Goal: Task Accomplishment & Management: Manage account settings

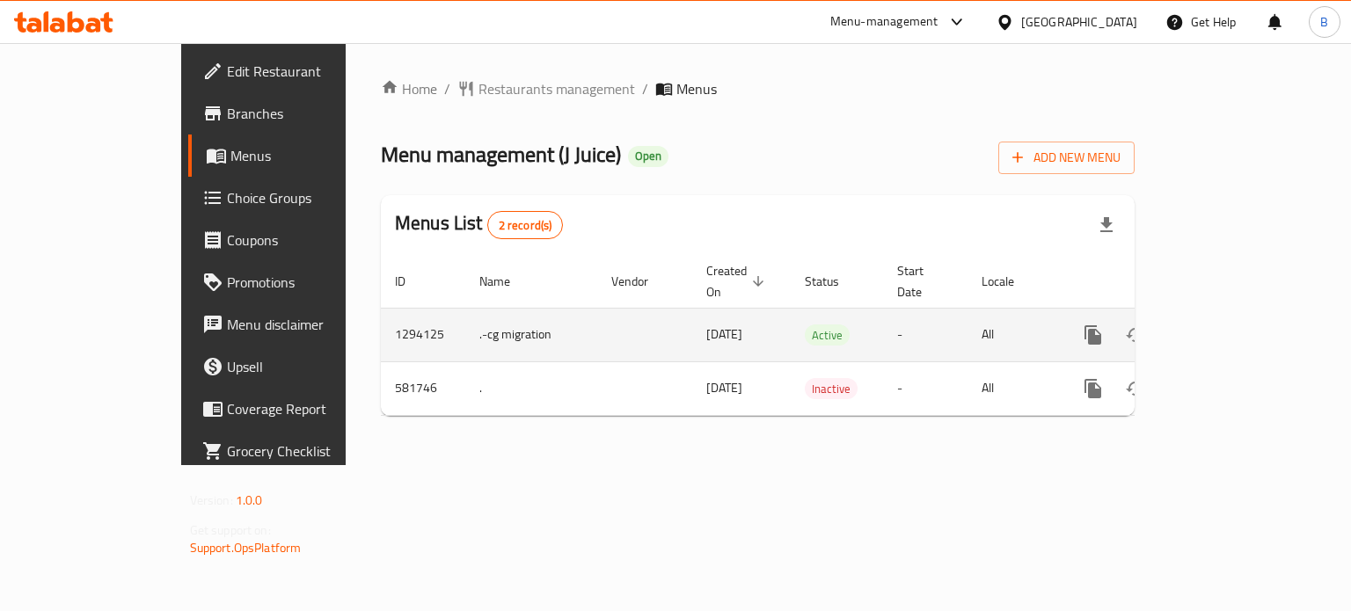
click at [1241, 314] on link "enhanced table" at bounding box center [1220, 335] width 42 height 42
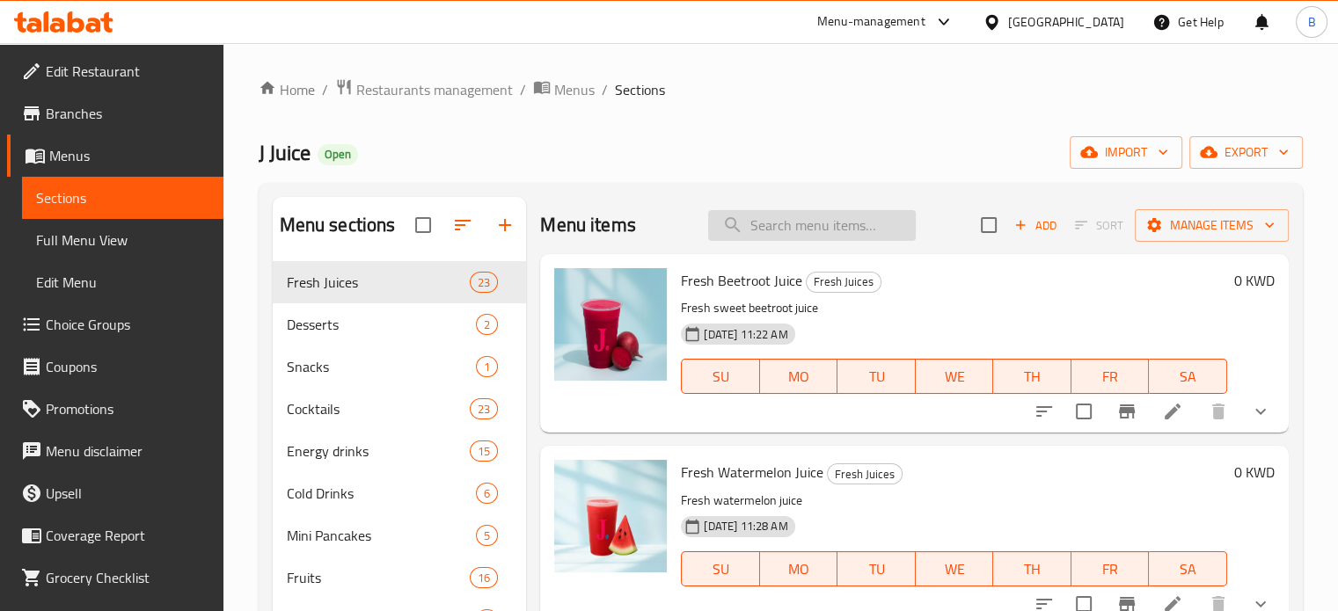
click at [754, 231] on input "search" at bounding box center [812, 225] width 208 height 31
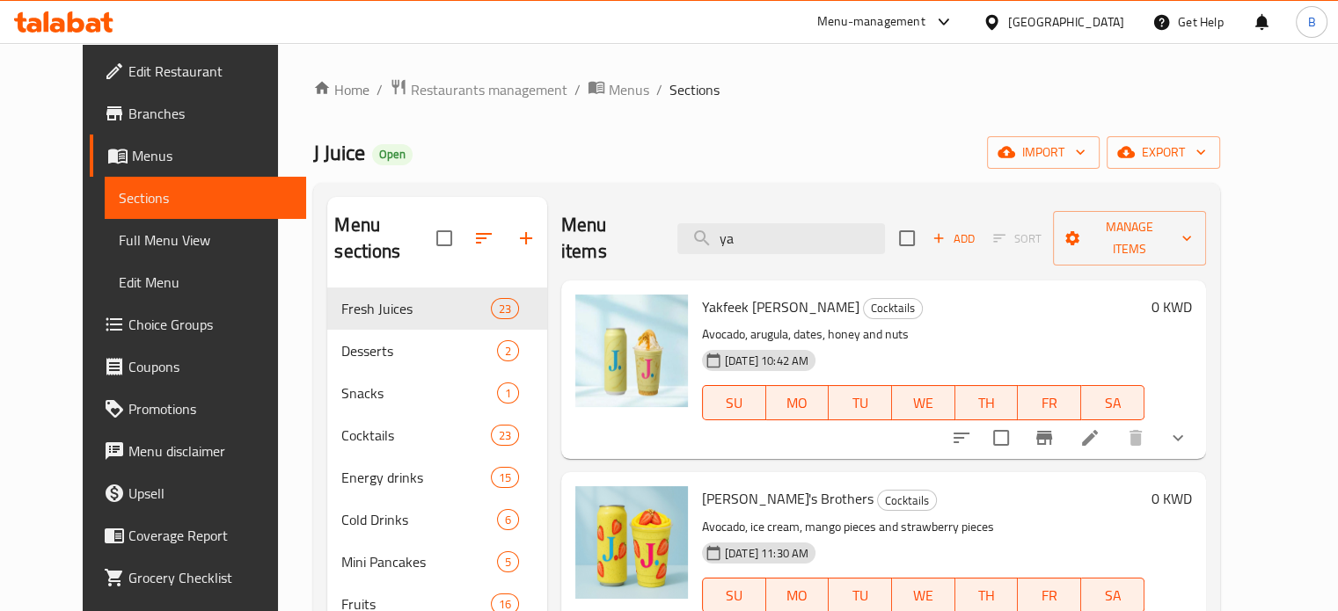
type input "ya"
click at [1100, 427] on icon at bounding box center [1089, 437] width 21 height 21
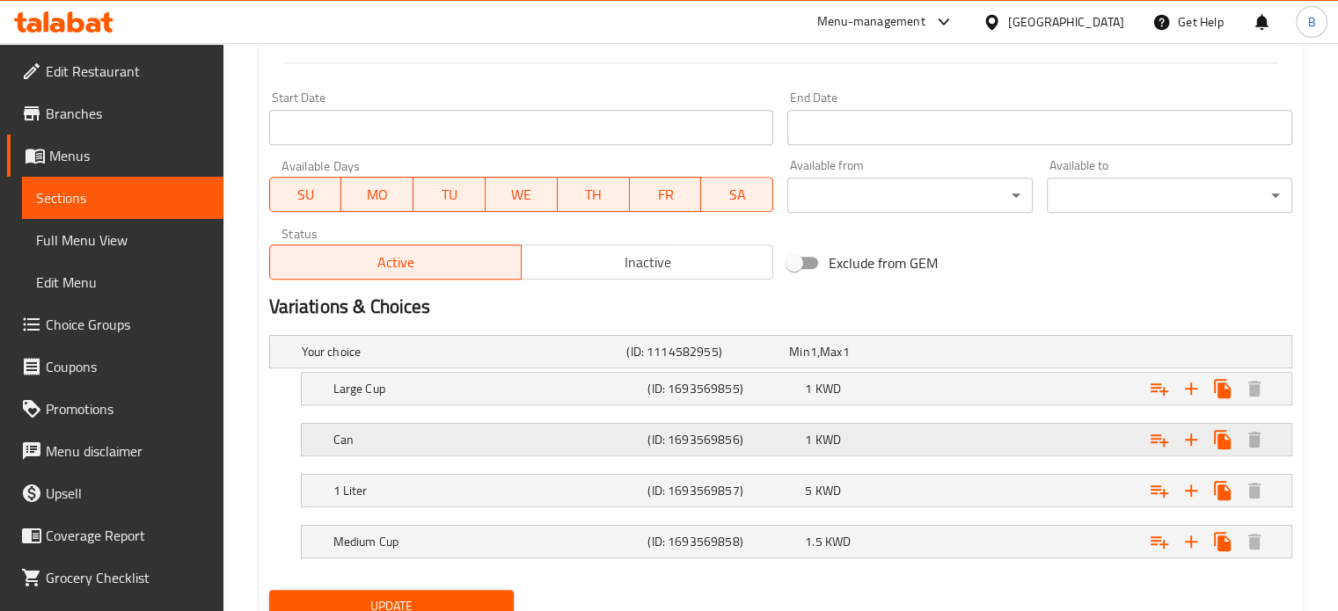
scroll to position [796, 0]
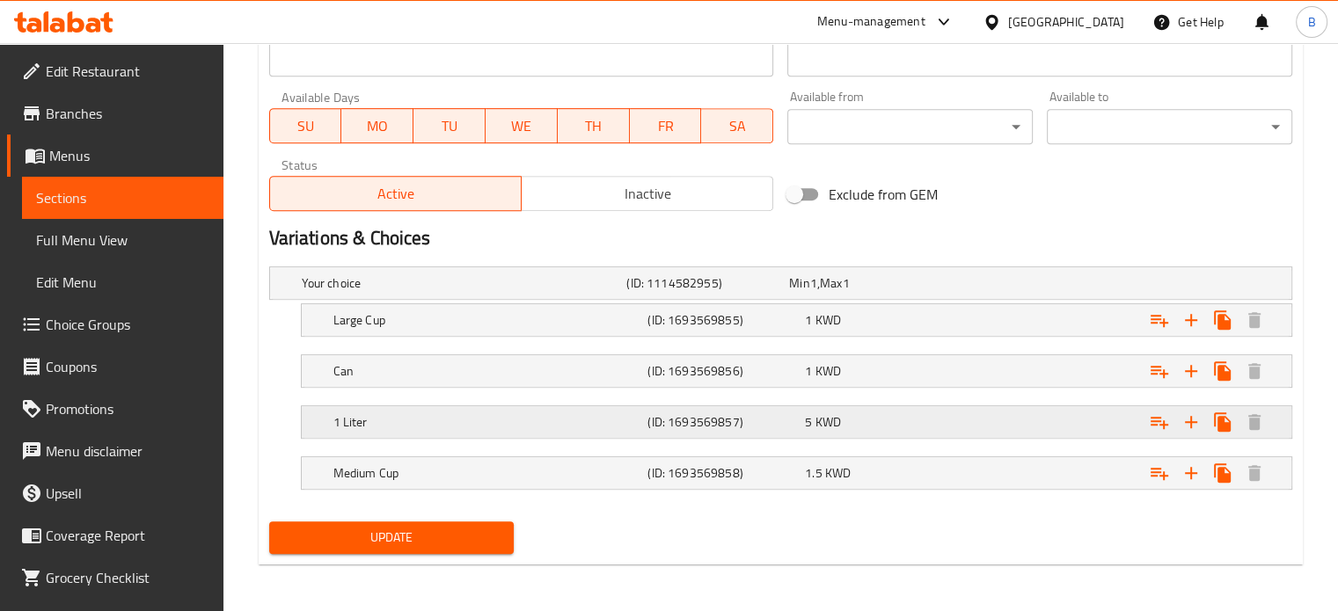
click at [726, 419] on h5 "(ID: 1693569857)" at bounding box center [722, 422] width 150 height 18
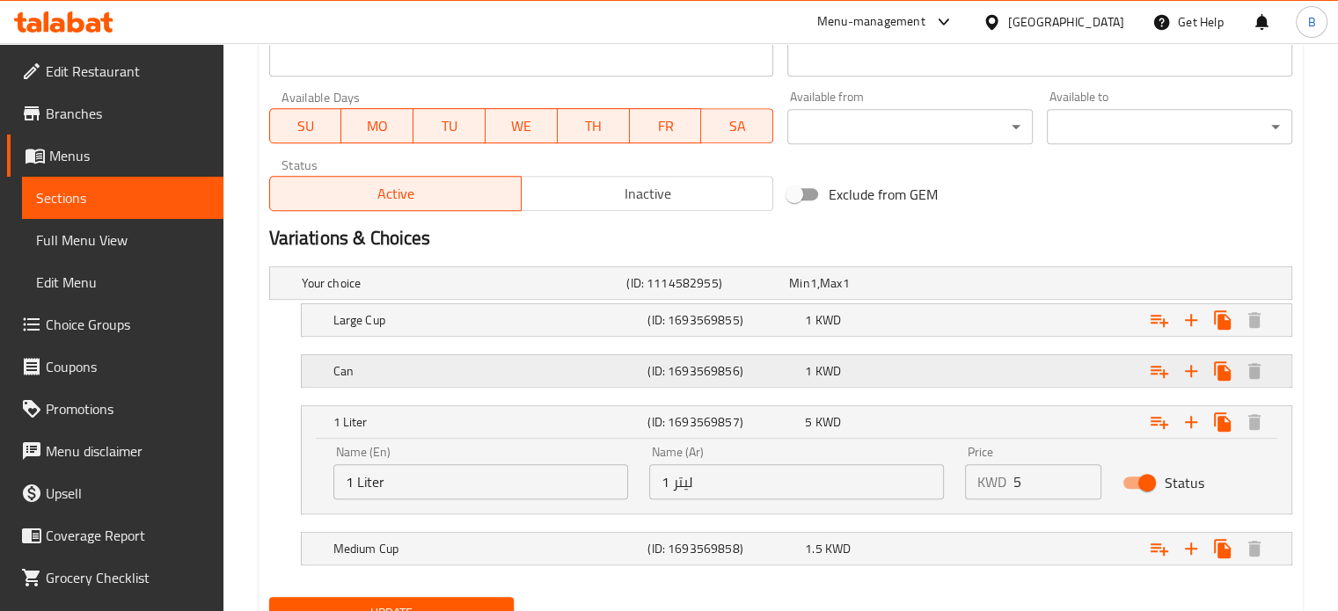
click at [793, 367] on h5 "(ID: 1693569856)" at bounding box center [722, 371] width 150 height 18
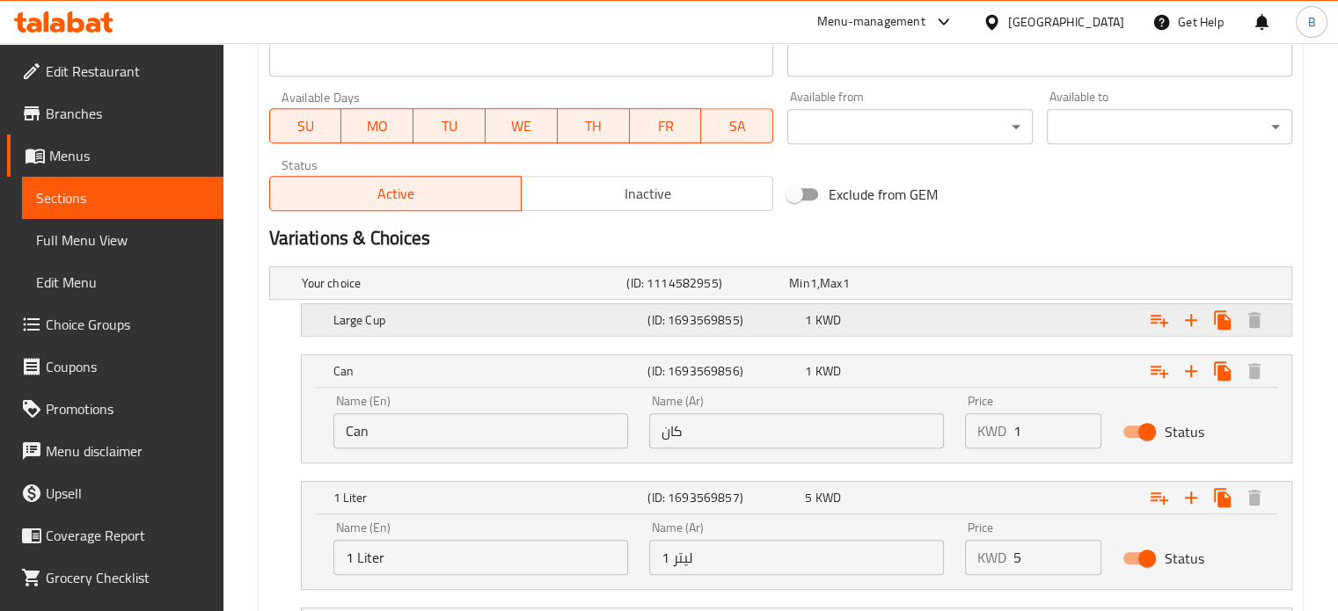
click at [896, 311] on div "1 KWD" at bounding box center [880, 320] width 150 height 18
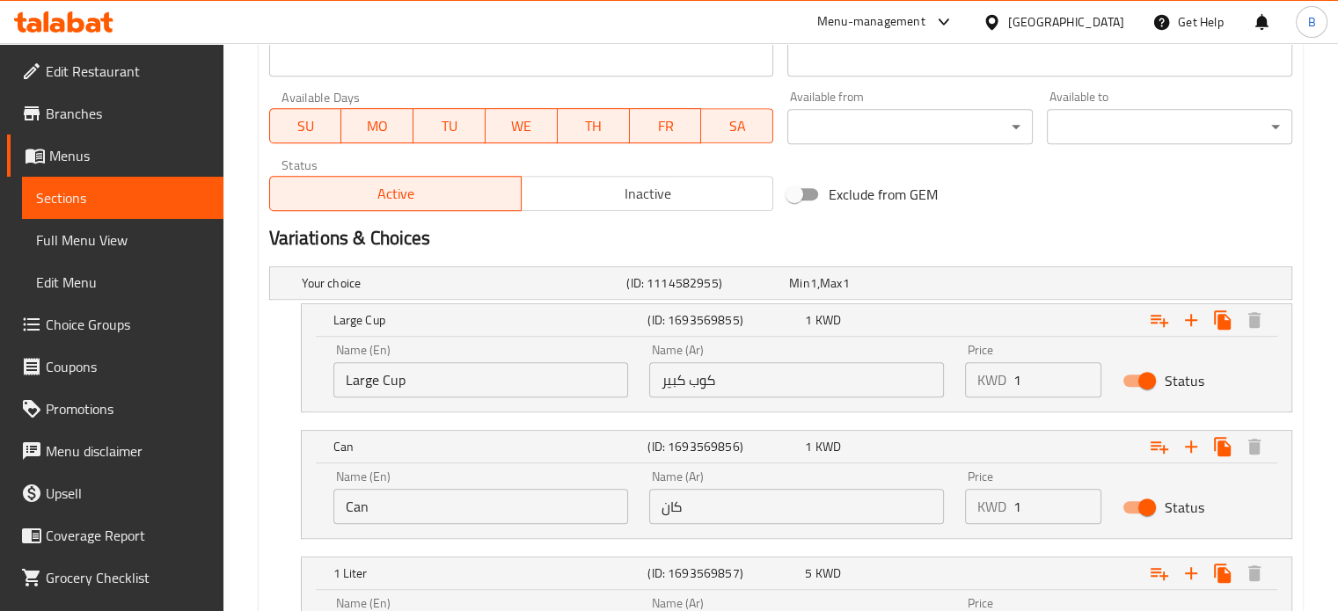
click at [1013, 208] on div "Exclude from GEM" at bounding box center [953, 194] width 346 height 47
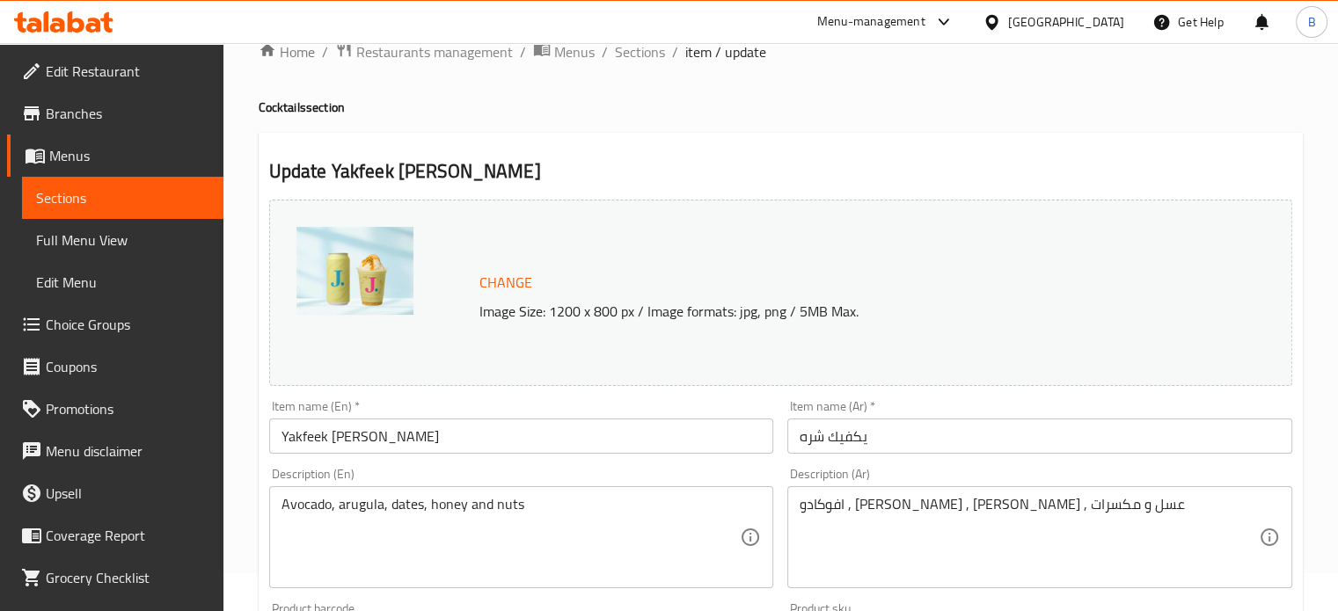
scroll to position [0, 0]
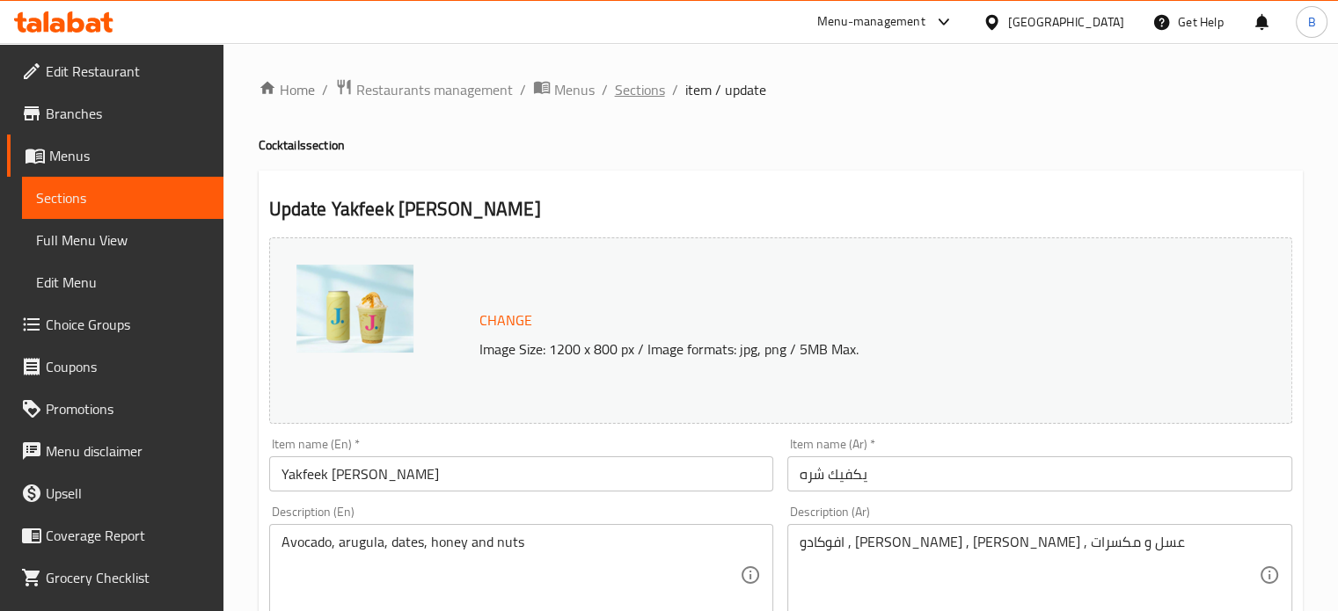
click at [653, 98] on span "Sections" at bounding box center [640, 89] width 50 height 21
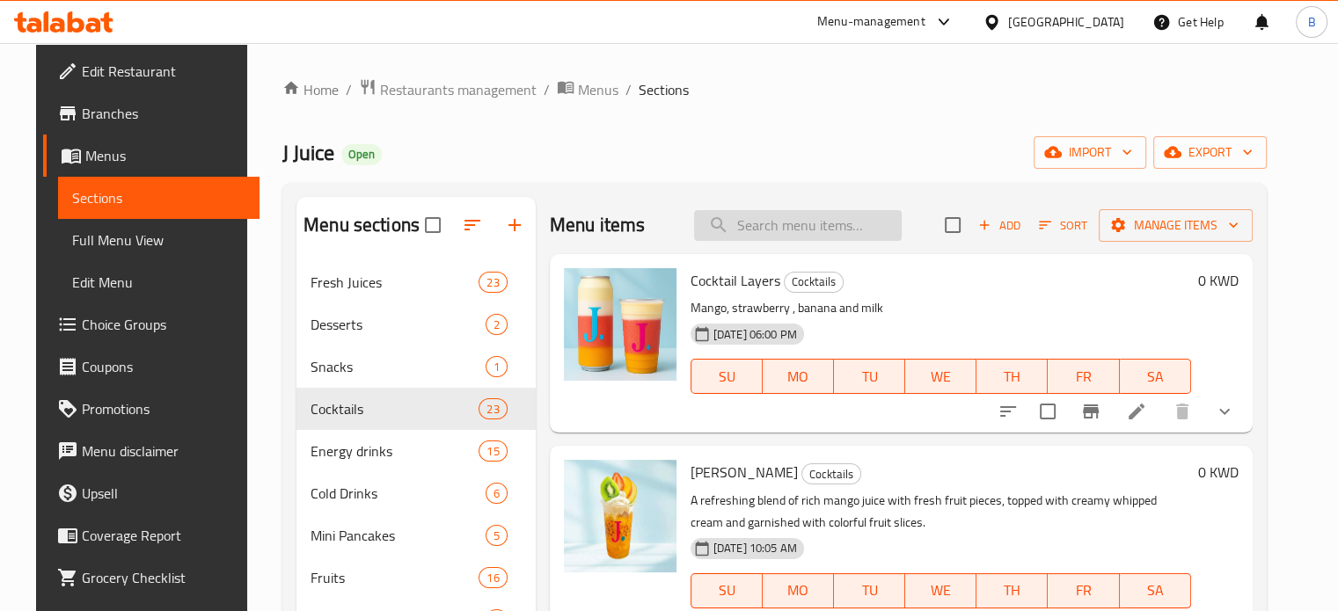
click at [796, 222] on input "search" at bounding box center [798, 225] width 208 height 31
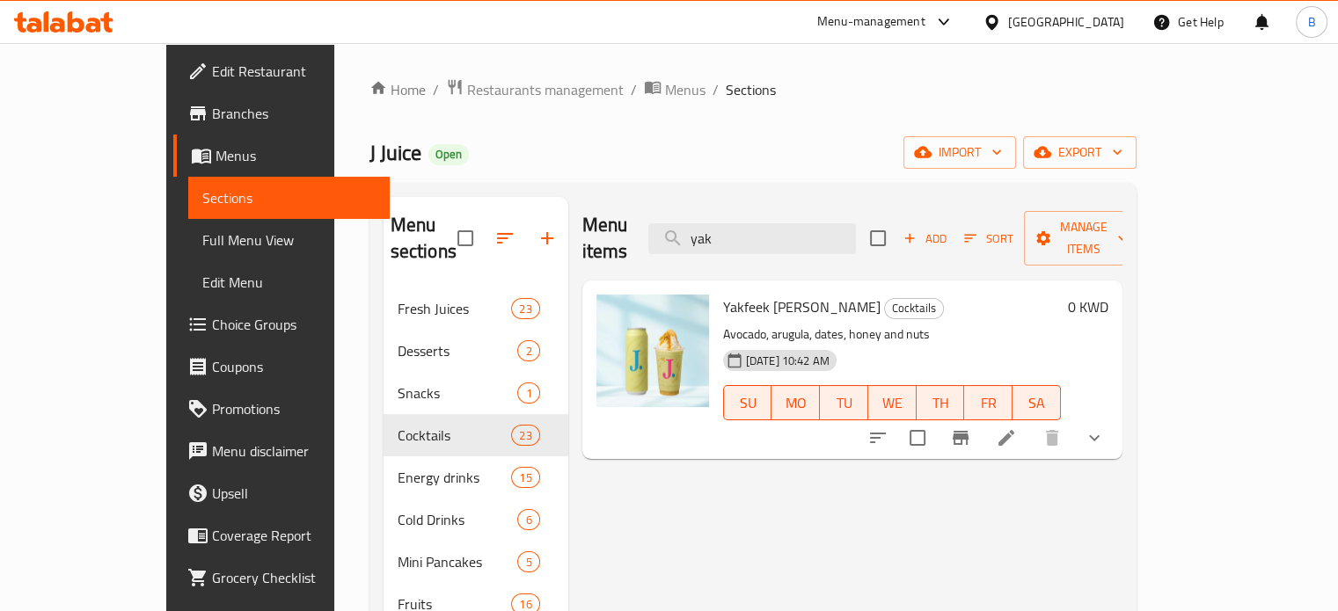
type input "yak"
click at [1017, 427] on icon at bounding box center [1006, 437] width 21 height 21
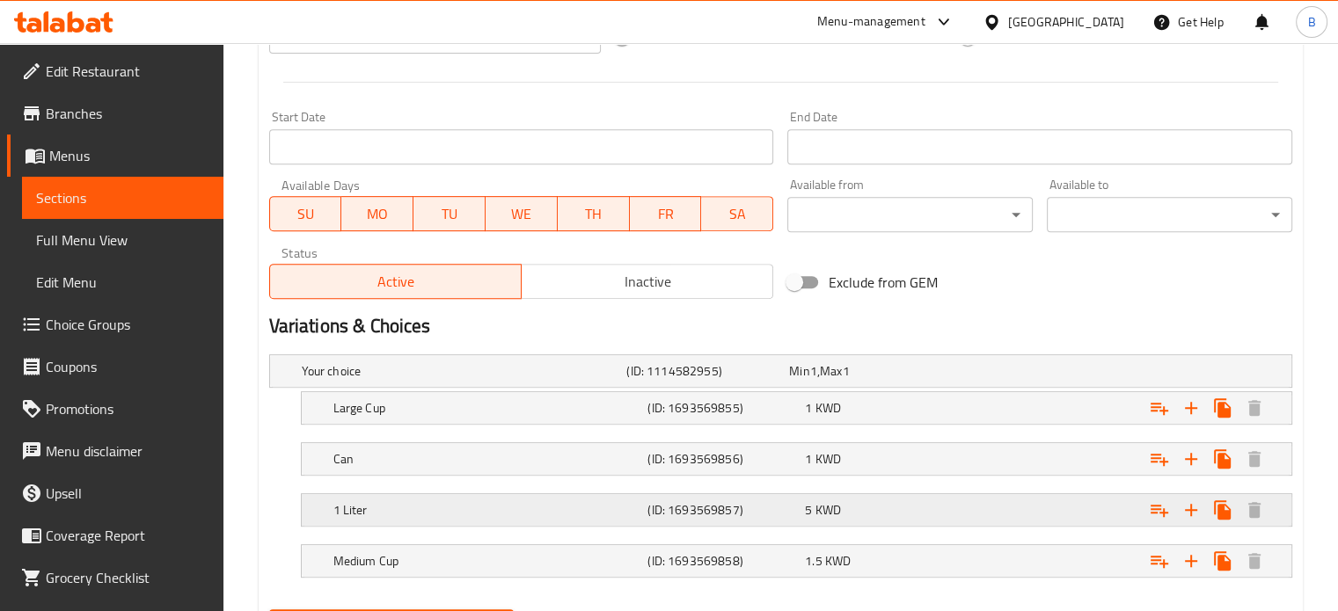
scroll to position [796, 0]
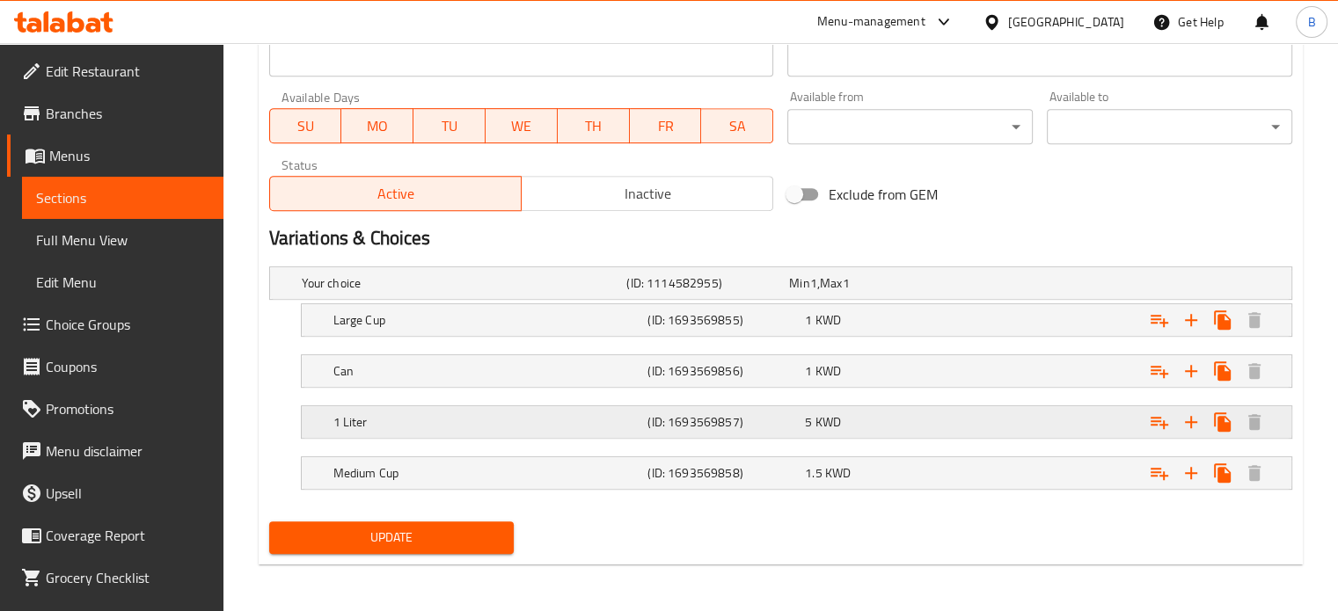
click at [823, 429] on span "KWD" at bounding box center [828, 422] width 26 height 23
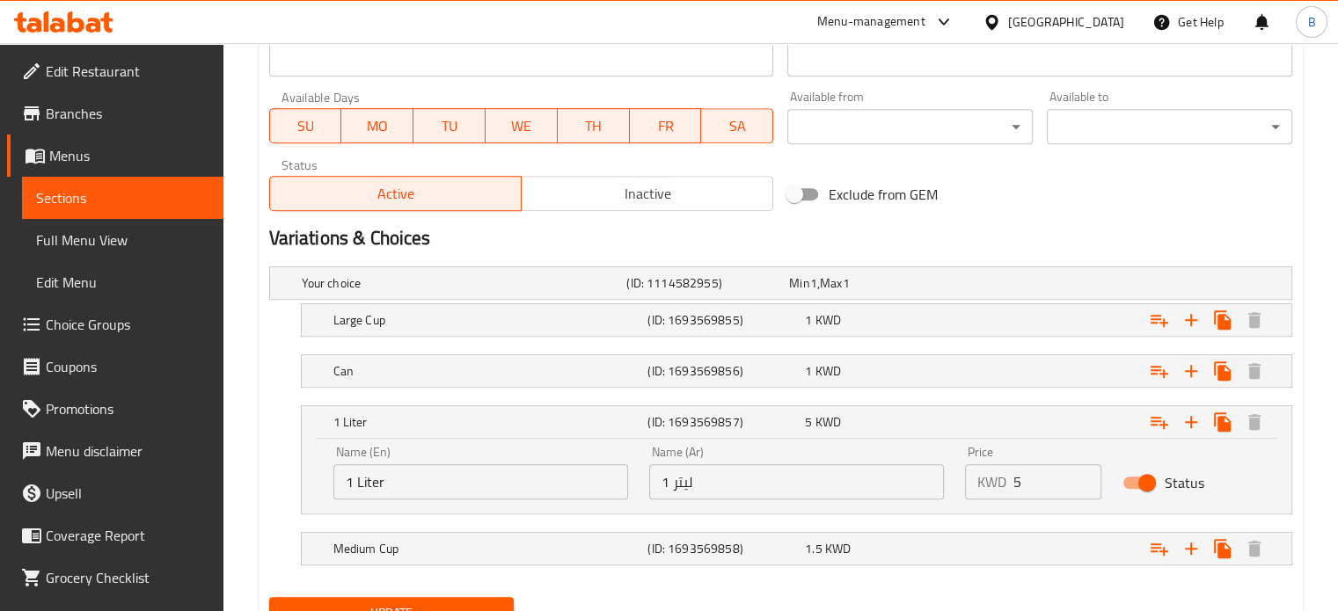
click at [1030, 478] on input "5" at bounding box center [1057, 481] width 89 height 35
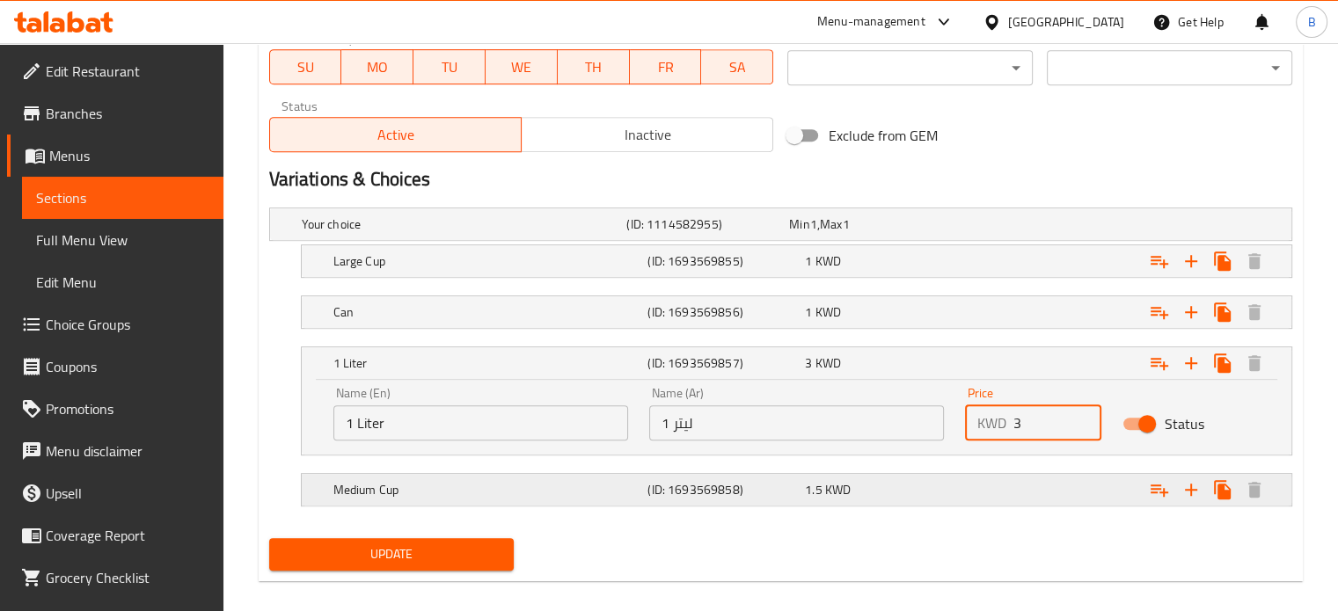
scroll to position [872, 0]
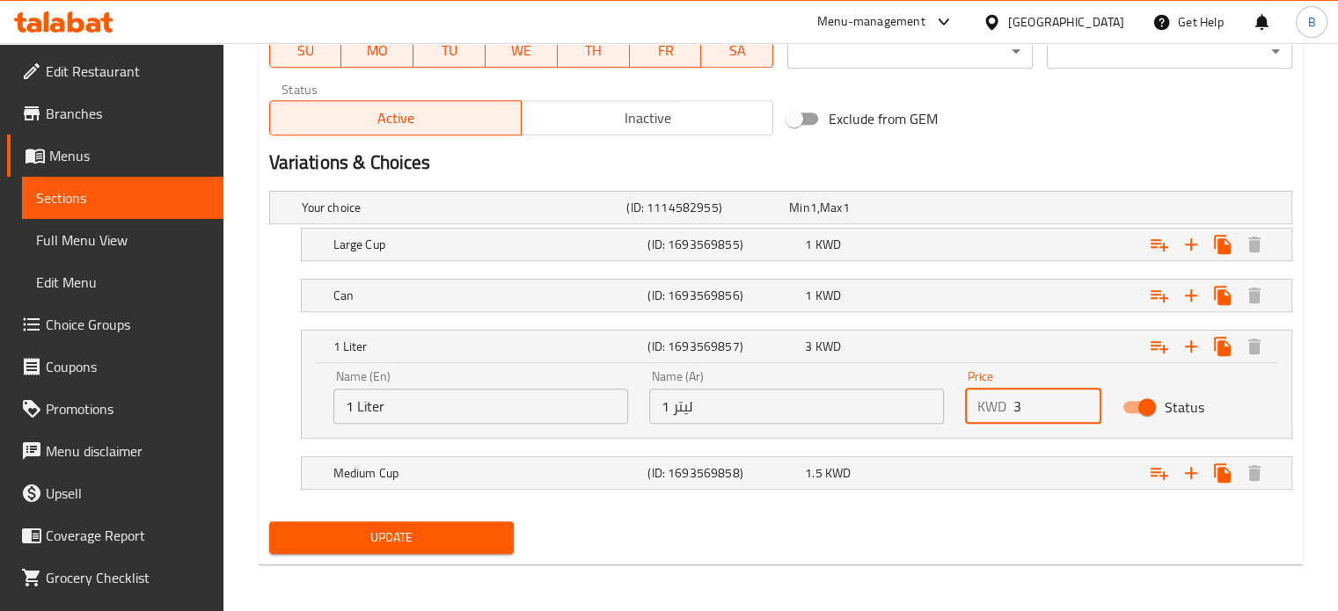
type input "3"
click at [398, 551] on button "Update" at bounding box center [391, 538] width 245 height 33
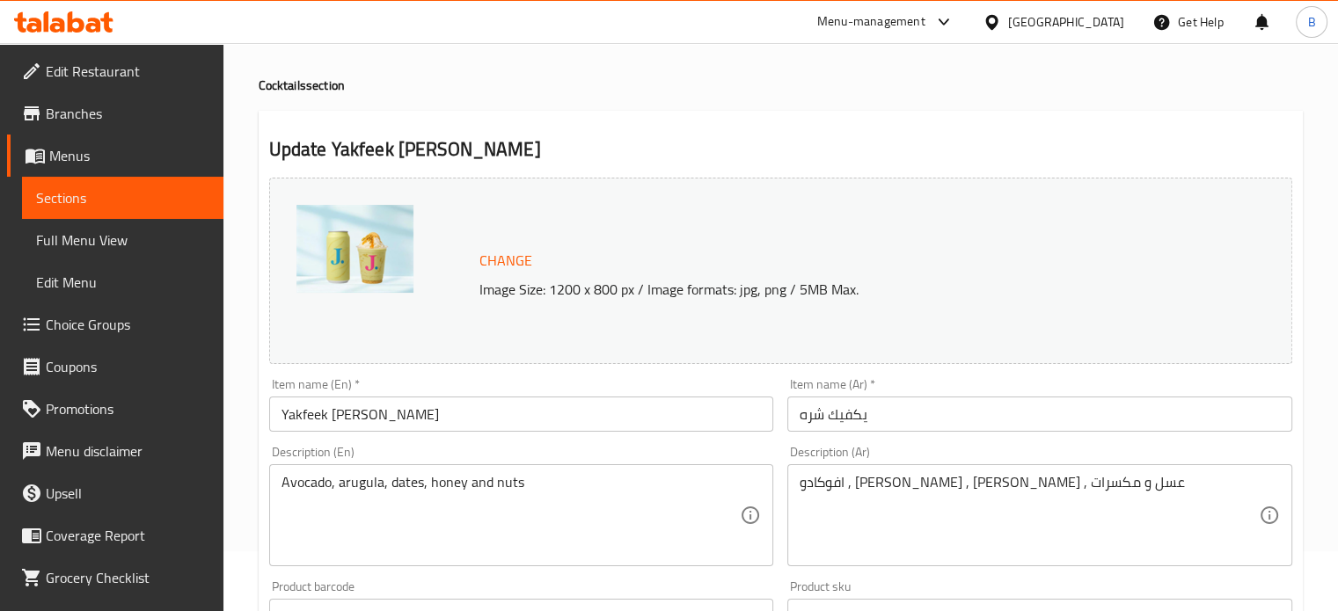
scroll to position [0, 0]
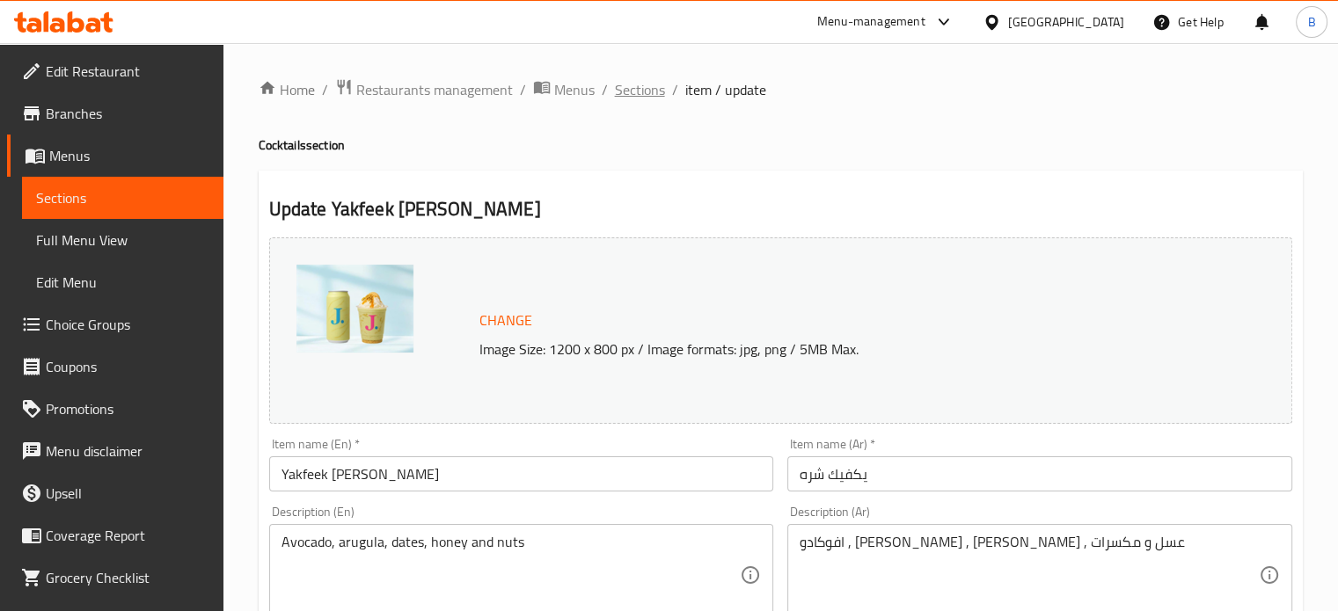
click at [646, 91] on span "Sections" at bounding box center [640, 89] width 50 height 21
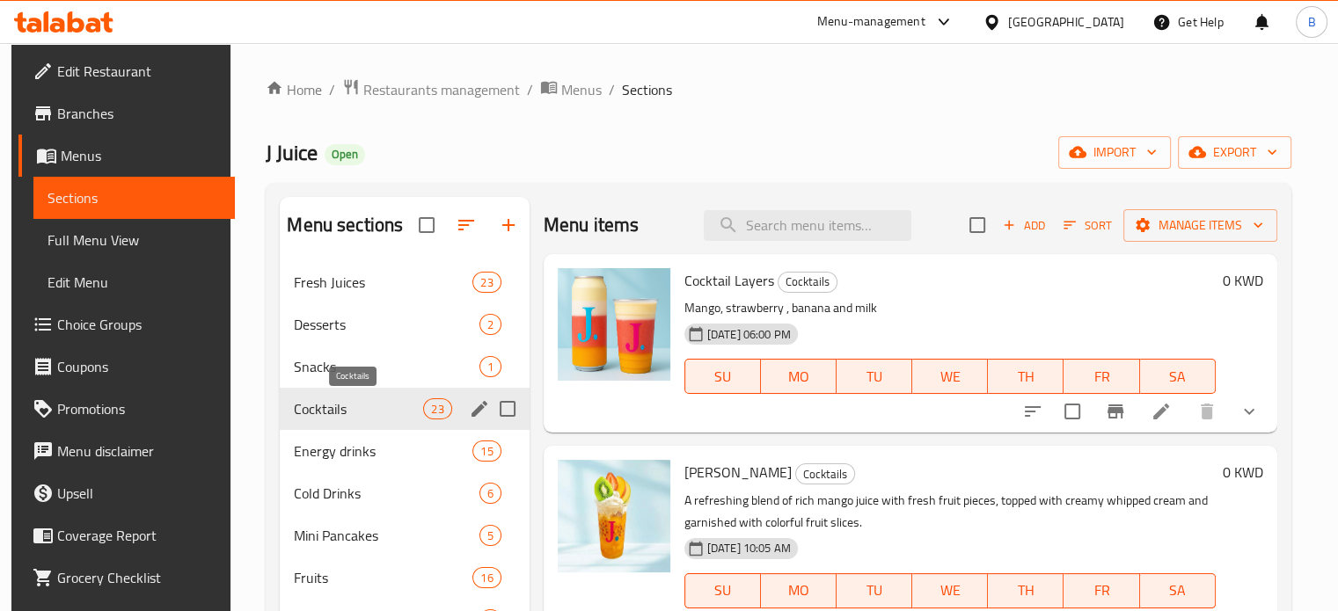
click at [350, 411] on span "Cocktails" at bounding box center [358, 408] width 129 height 21
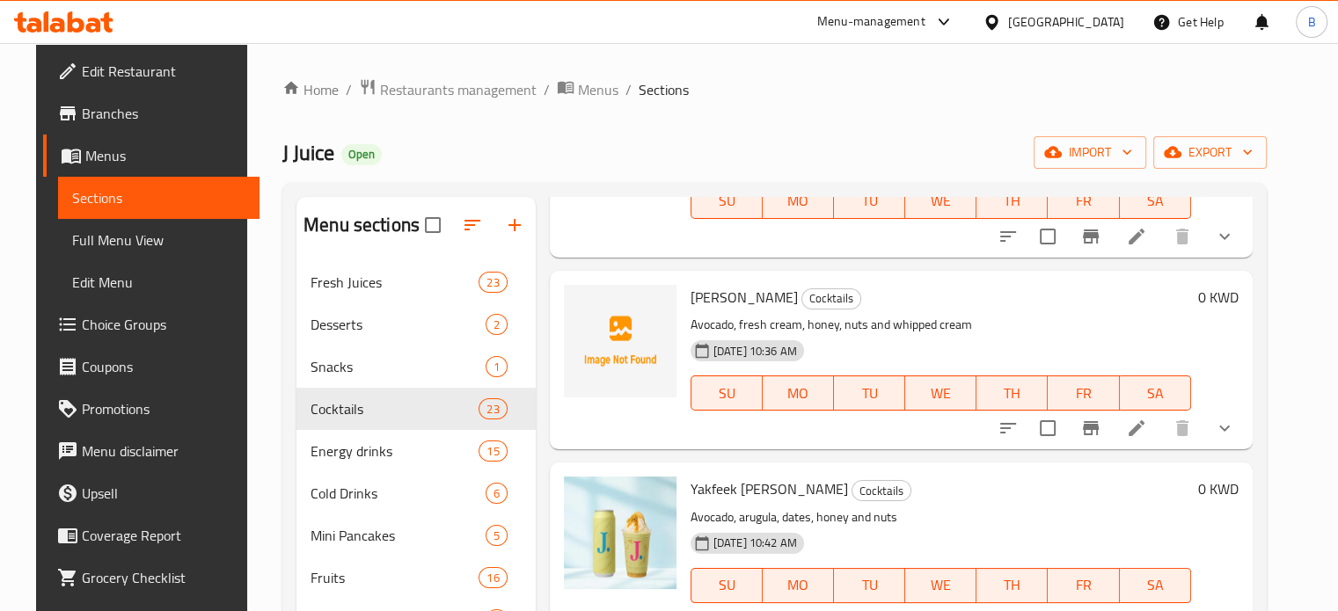
scroll to position [528, 0]
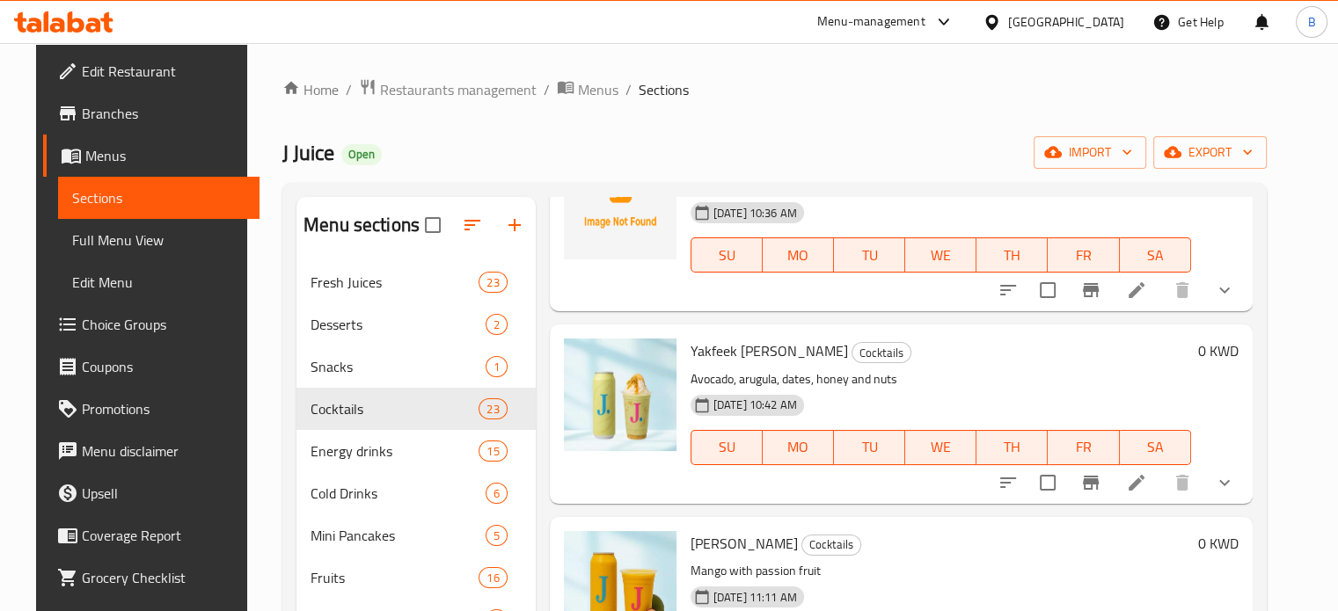
click at [1144, 479] on icon at bounding box center [1136, 483] width 16 height 16
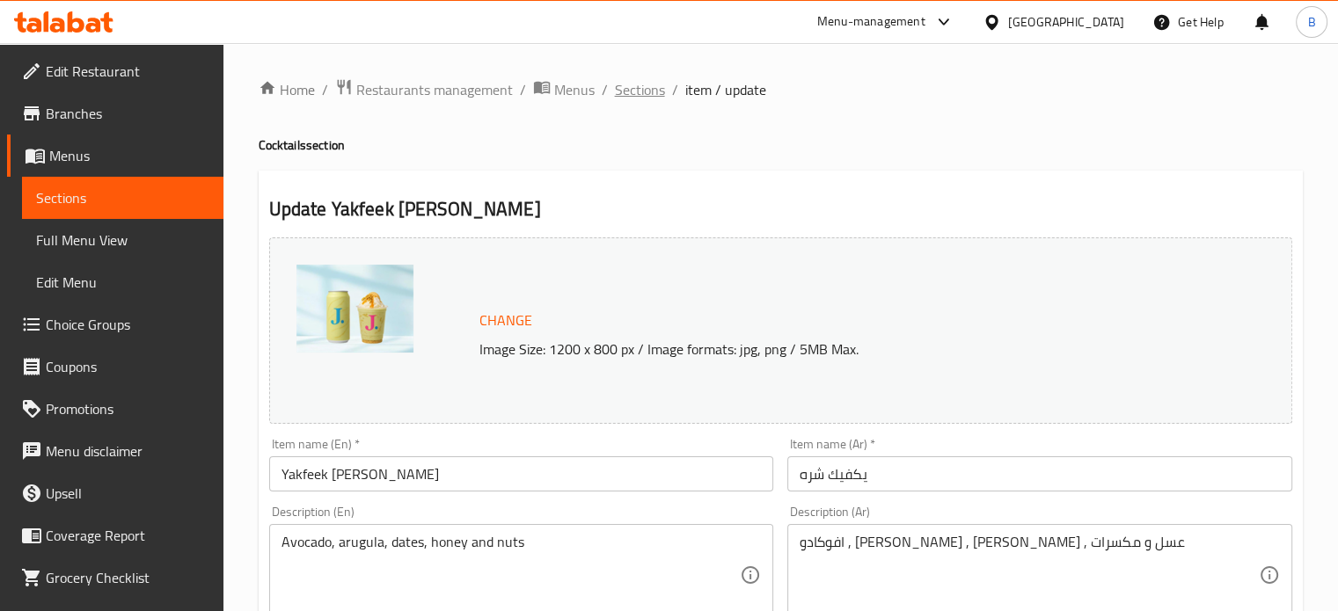
click at [642, 99] on span "Sections" at bounding box center [640, 89] width 50 height 21
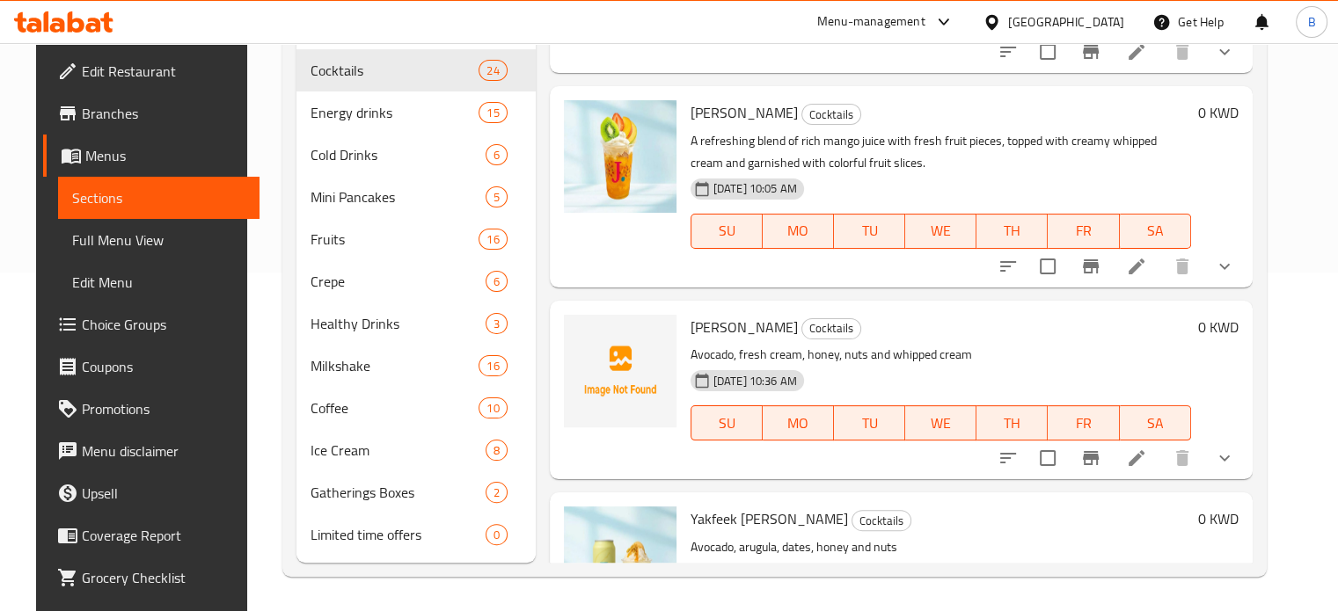
scroll to position [15, 0]
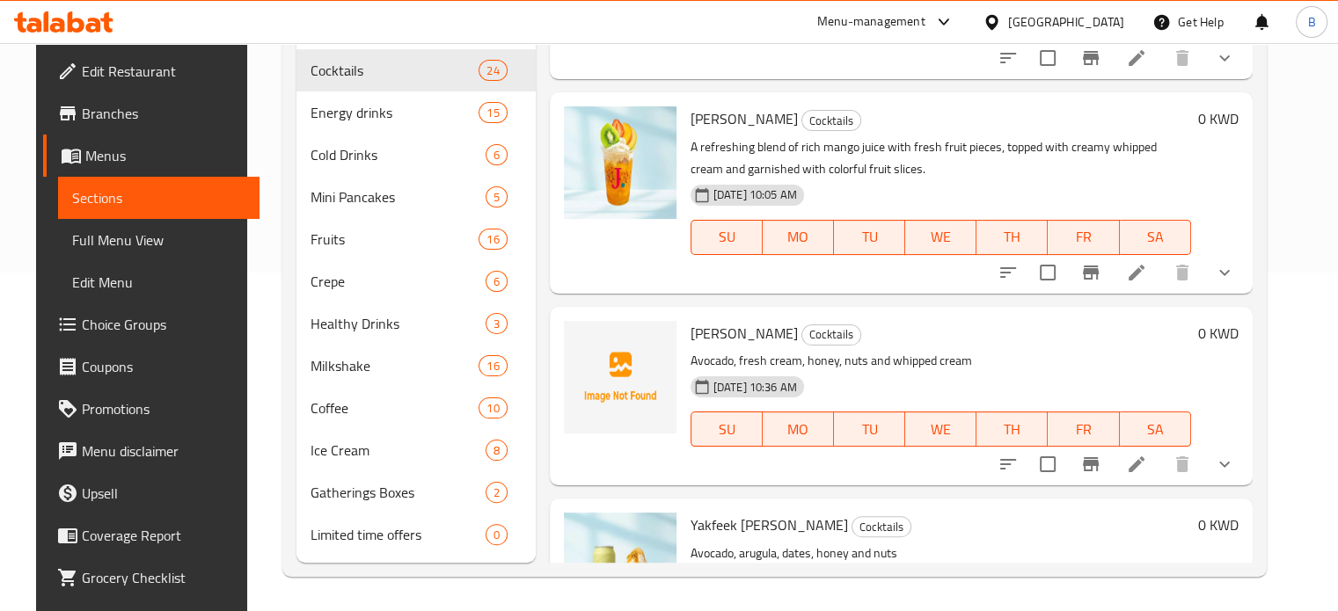
click at [704, 340] on span "[PERSON_NAME]" at bounding box center [743, 333] width 107 height 26
click at [928, 309] on div "Al Sheikh Cocktails Avocado, fresh cream, honey, nuts and whipped cream [DATE] …" at bounding box center [901, 396] width 703 height 179
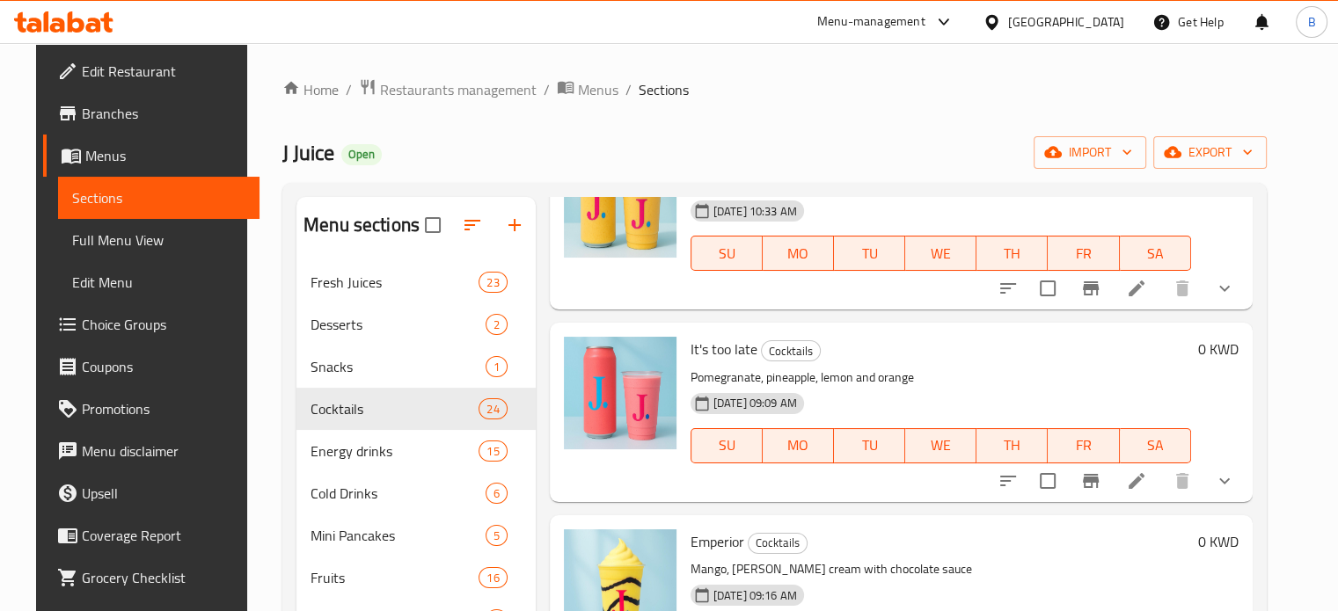
scroll to position [3870, 0]
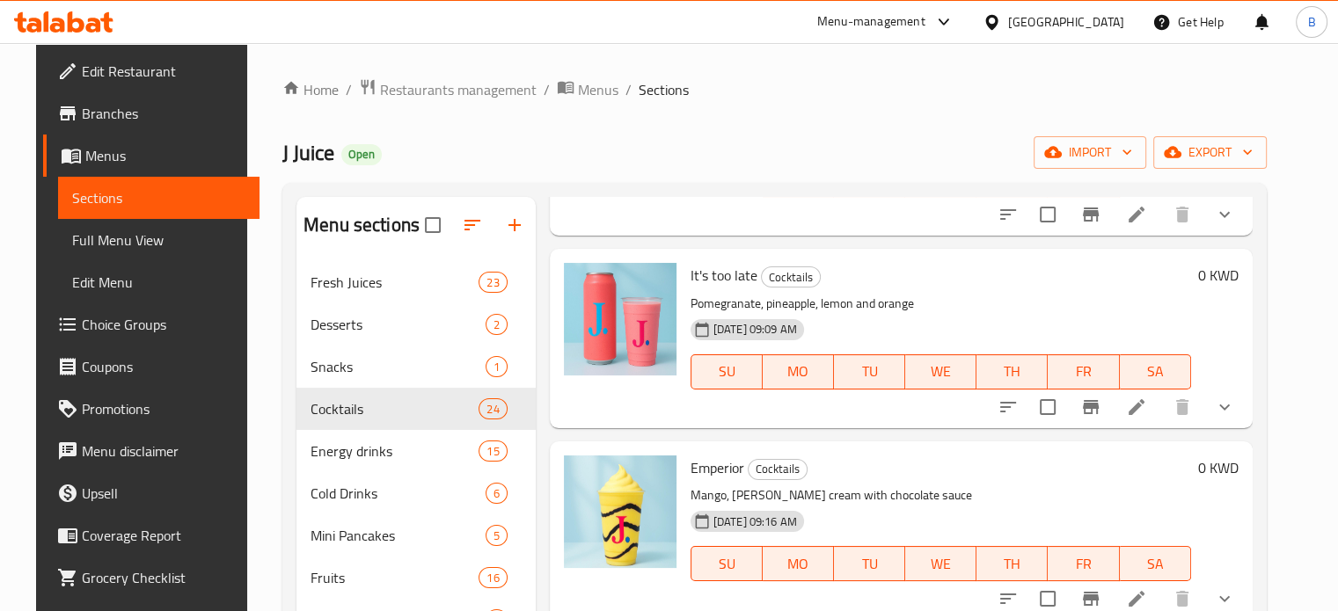
click at [1266, 486] on div "Menu sections Fresh Juices 23 Desserts 2 Snacks 1 Cocktails 24 Energy drinks 15…" at bounding box center [774, 549] width 984 height 733
click at [1266, 499] on div "Menu sections Fresh Juices 23 Desserts 2 Snacks 1 Cocktails 24 Energy drinks 15…" at bounding box center [774, 549] width 984 height 733
